Goal: Task Accomplishment & Management: Use online tool/utility

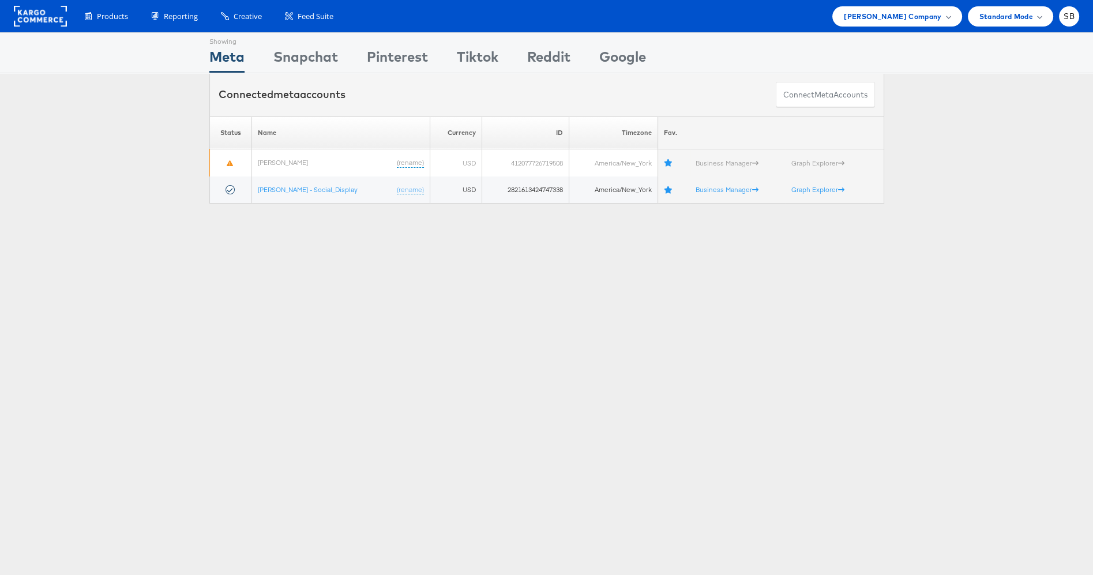
click at [946, 3] on div "Products Product Catalogs Enhance Your Product Catalog, Map Them to Publishers,…" at bounding box center [546, 16] width 1093 height 32
click at [936, 13] on span "Belk Company" at bounding box center [893, 16] width 98 height 12
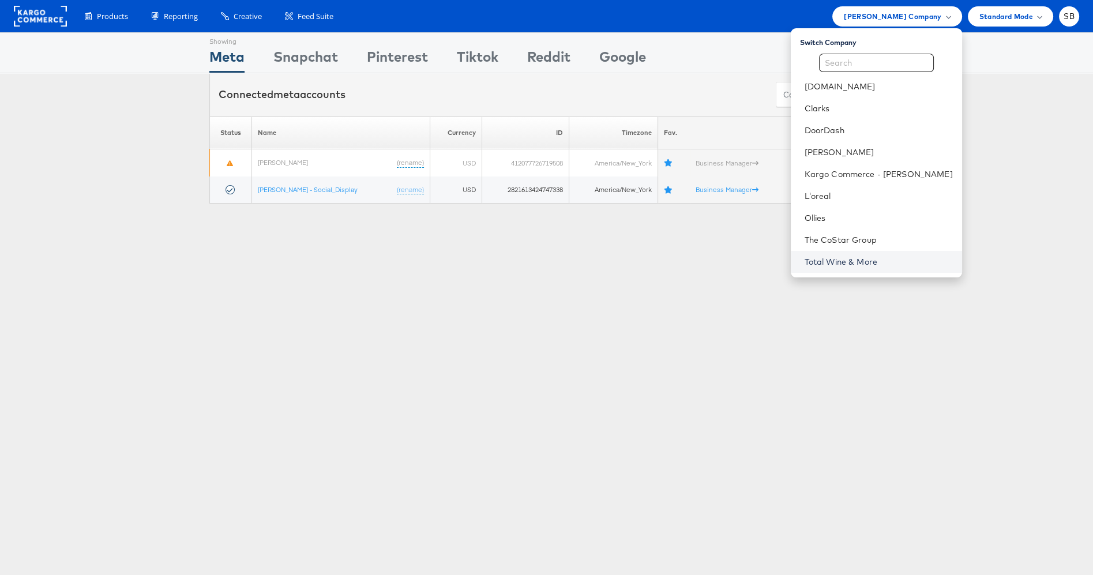
click at [886, 260] on link "Total Wine & More" at bounding box center [879, 262] width 148 height 12
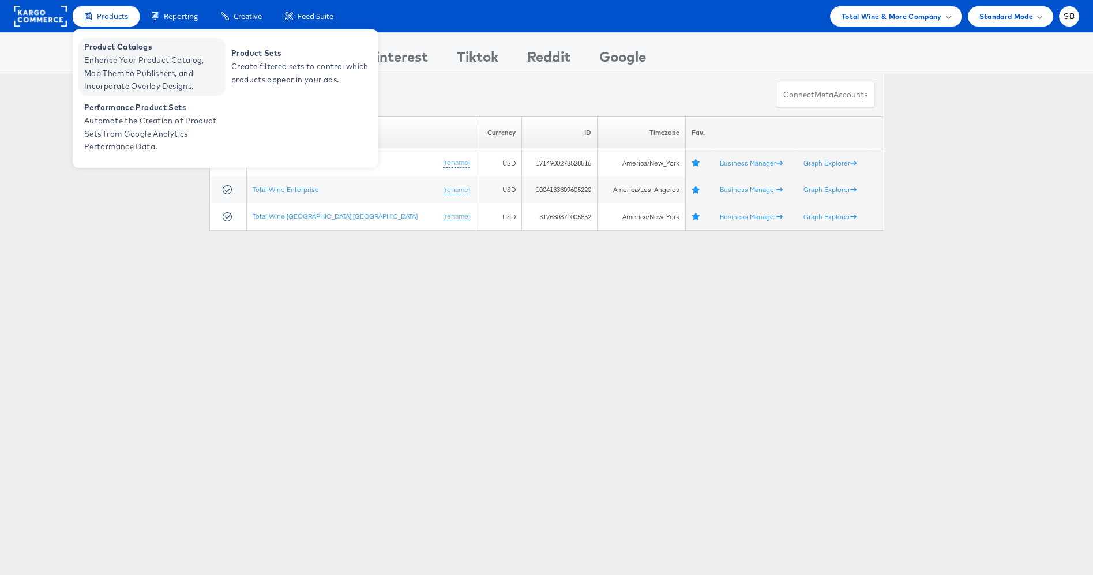
click at [157, 68] on span "Enhance Your Product Catalog, Map Them to Publishers, and Incorporate Overlay D…" at bounding box center [153, 73] width 138 height 39
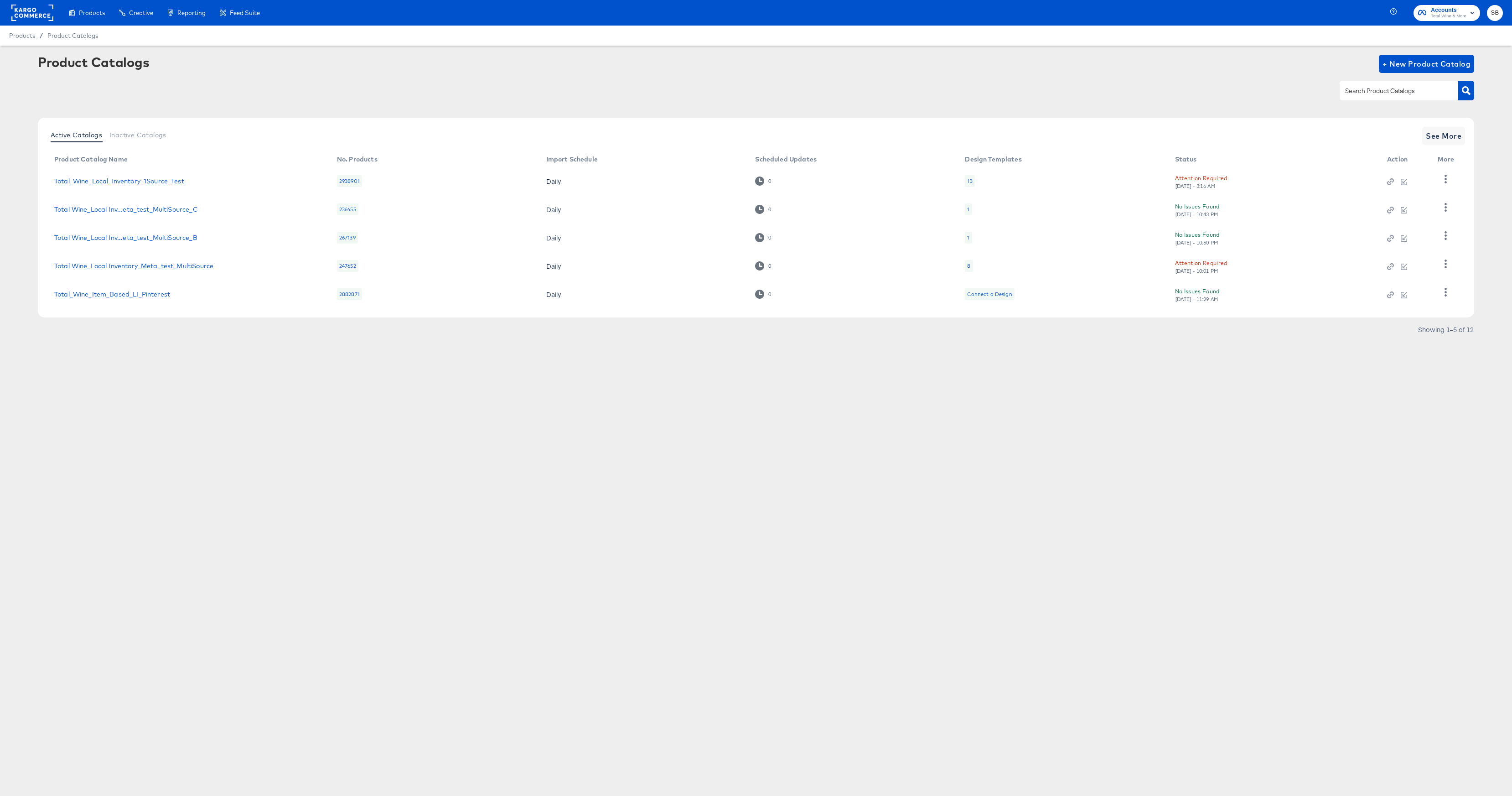
click at [1363, 91] on input "text" at bounding box center [1392, 90] width 97 height 10
type input "local"
click at [130, 291] on link "Total Wine_Local Inventory_Facebook" at bounding box center [113, 292] width 117 height 7
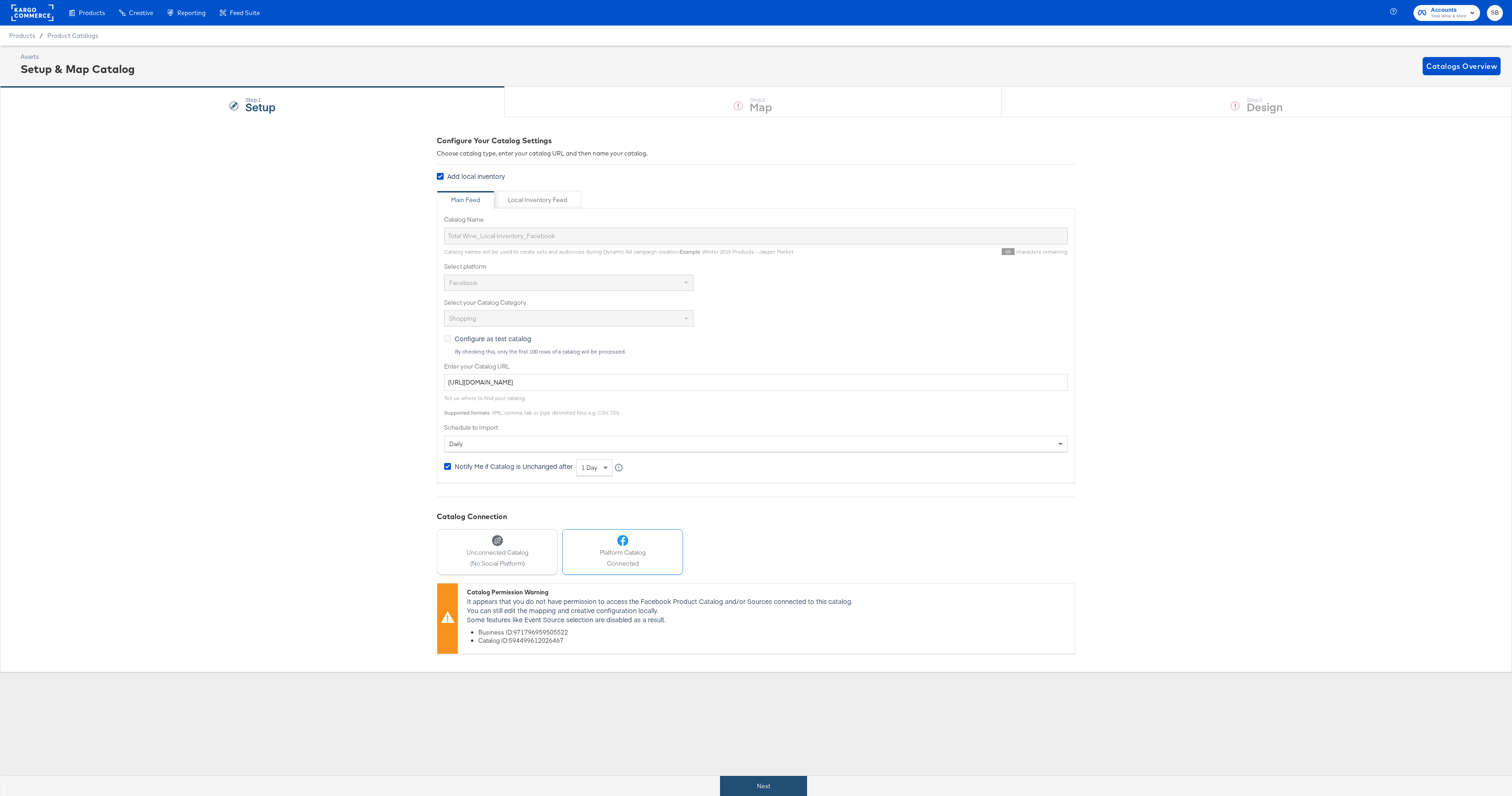
click at [771, 778] on button "Next" at bounding box center [764, 786] width 87 height 21
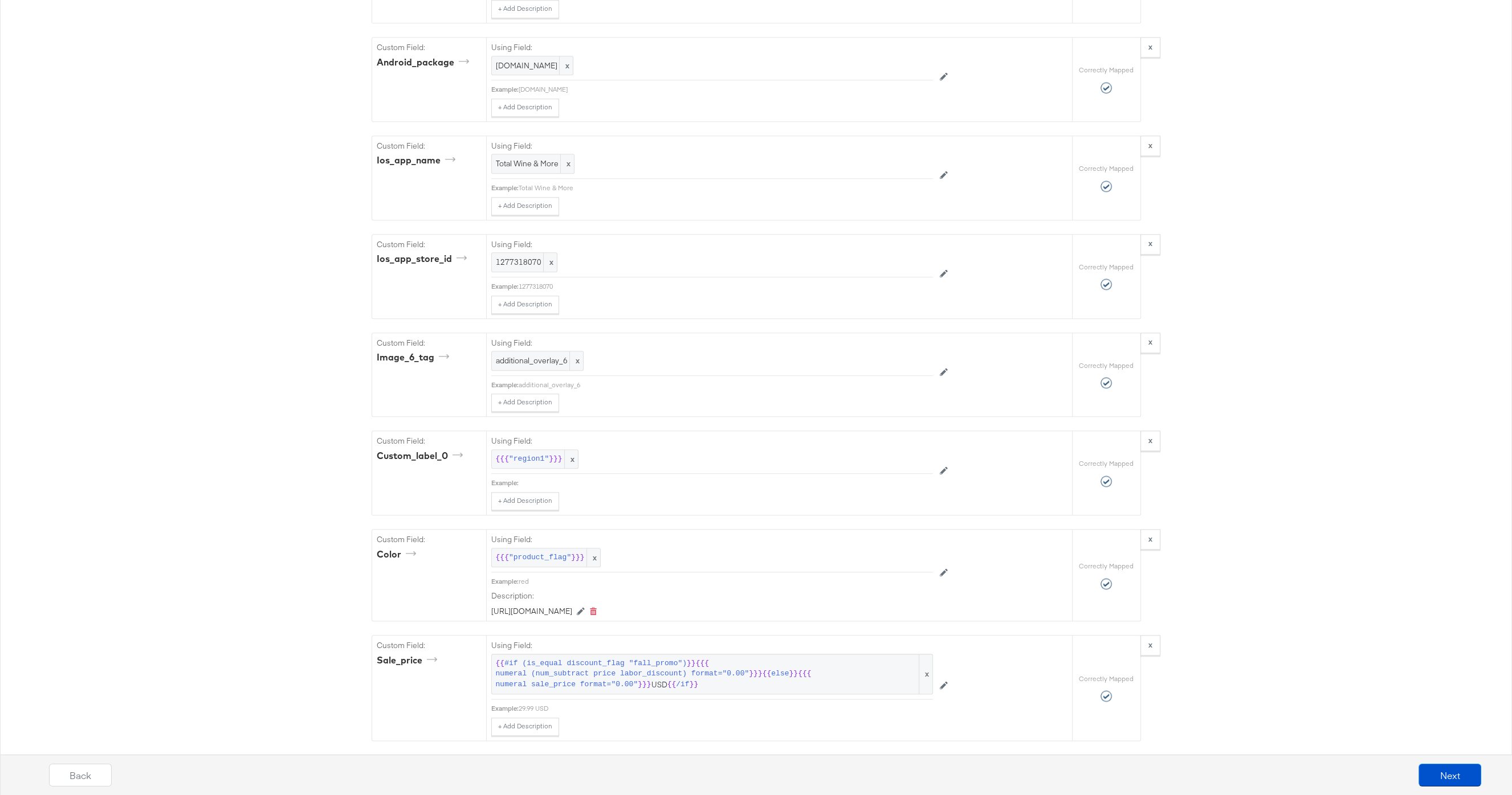
scroll to position [1315, 0]
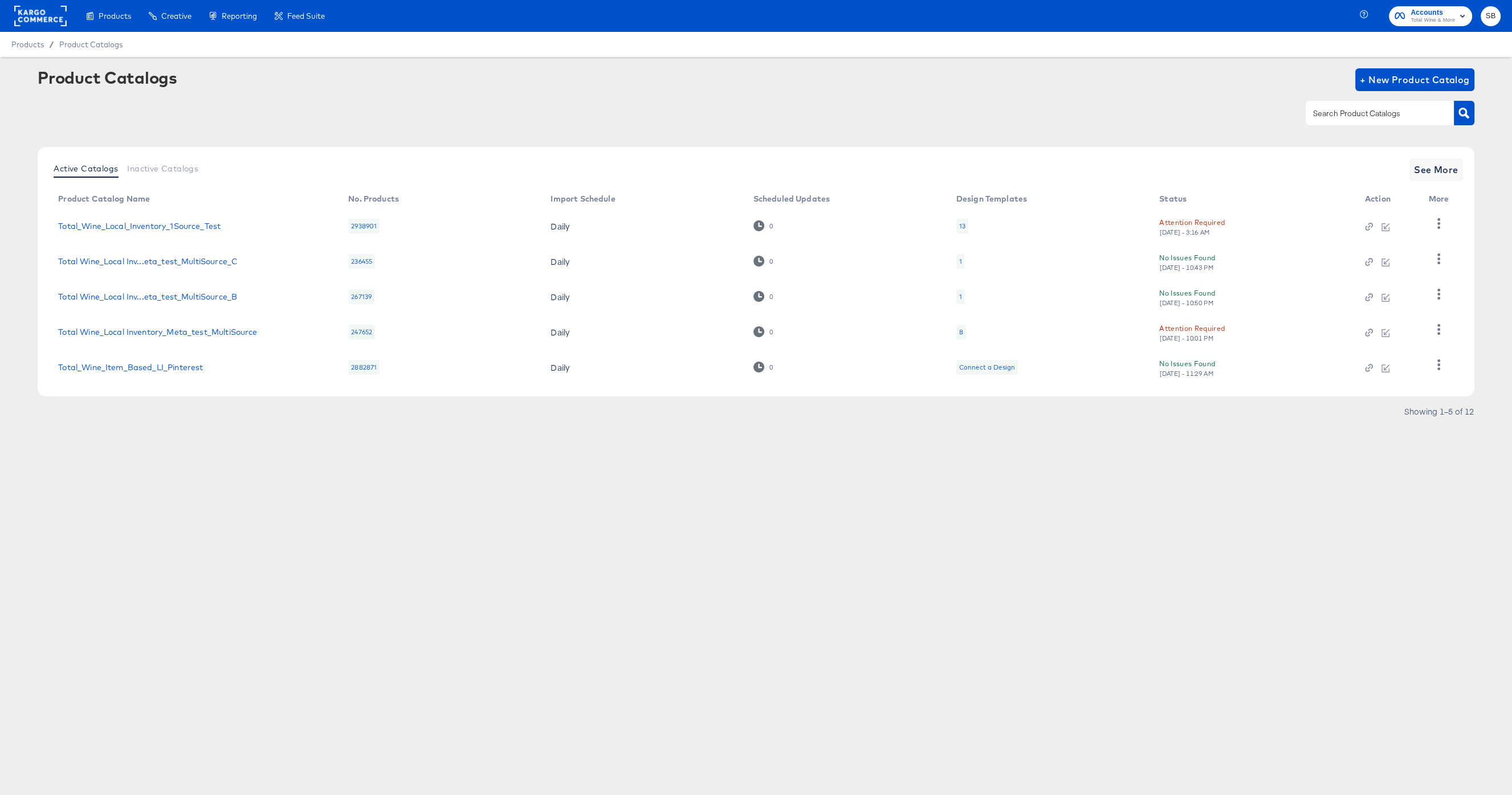
click at [1322, 114] on input "text" at bounding box center [1371, 113] width 121 height 13
type input "local"
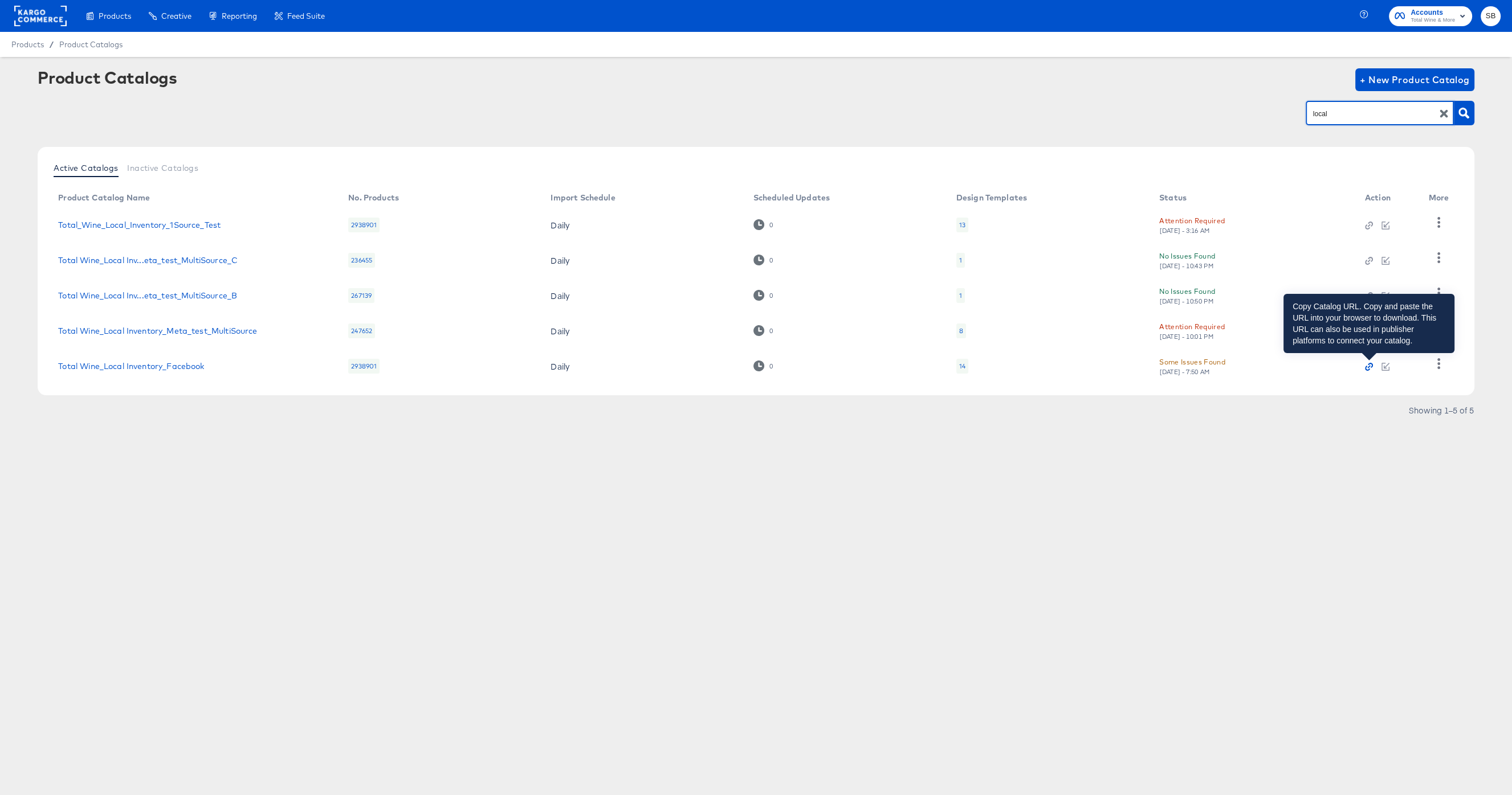
click at [1369, 364] on icon "button" at bounding box center [1370, 365] width 5 height 5
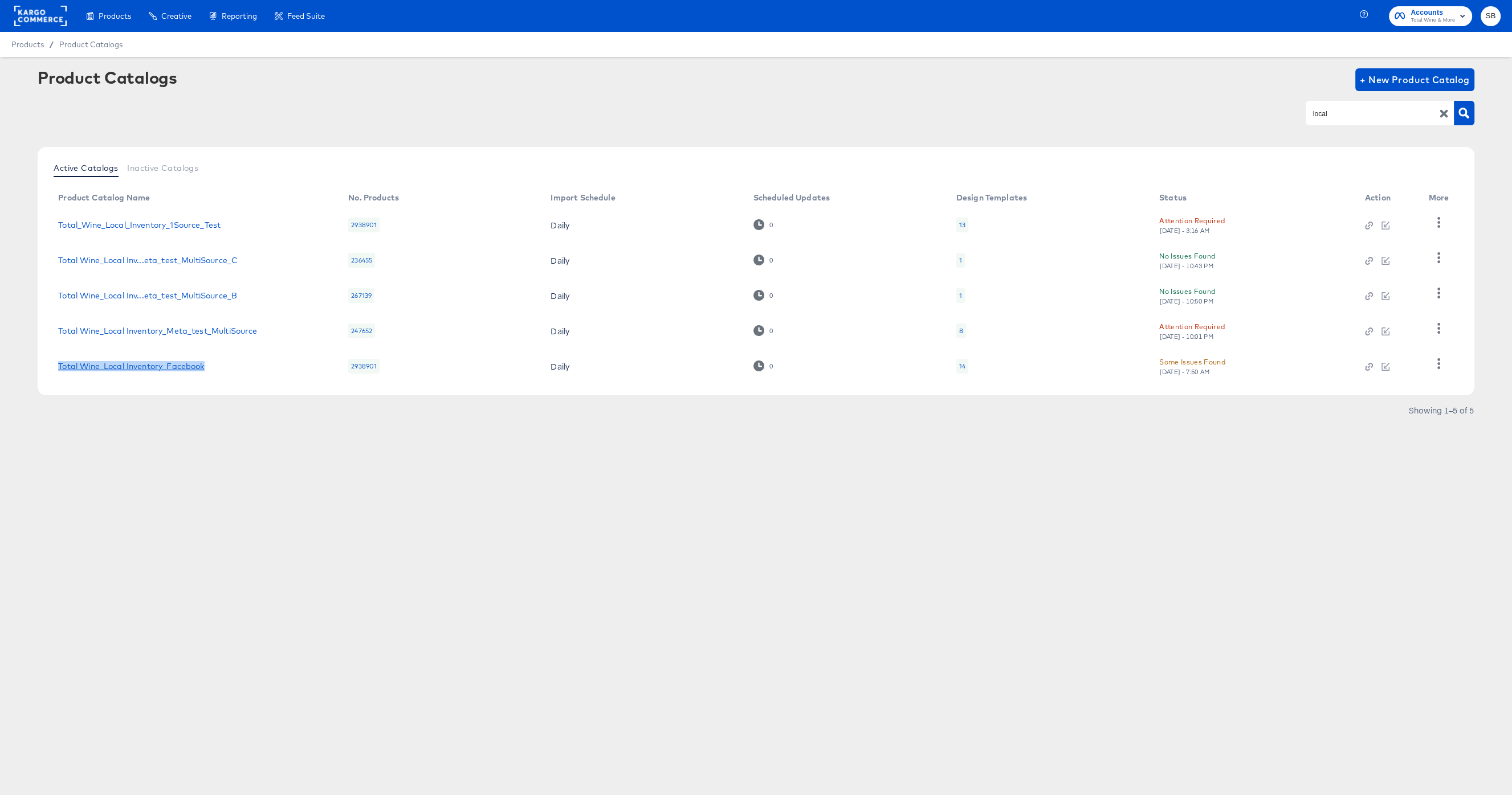
copy link "Total Wine_Local Inventory_Facebook"
drag, startPoint x: 145, startPoint y: 367, endPoint x: 819, endPoint y: 1, distance: 767.0
click at [0, 0] on div "Products Creative Reporting Feed Suite Accounts Total Wine & More SB Products /…" at bounding box center [756, 397] width 1512 height 795
